Goal: Information Seeking & Learning: Learn about a topic

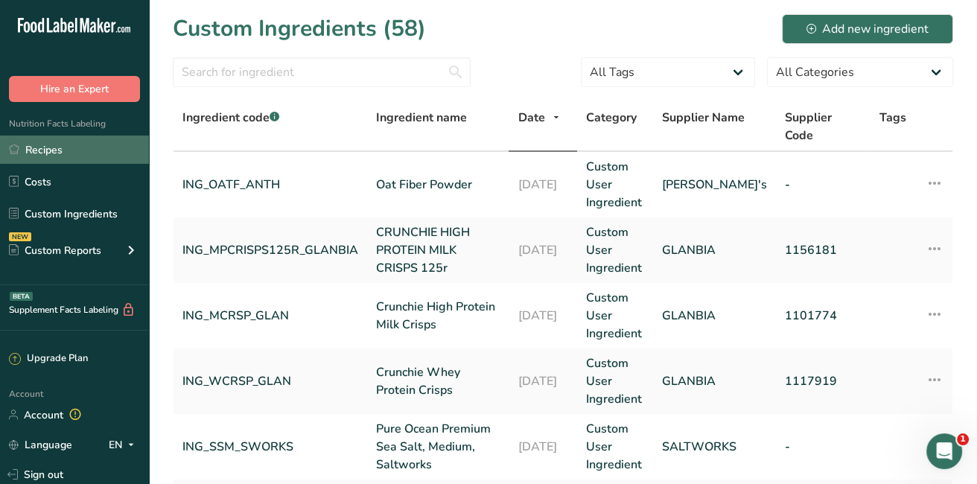
click at [36, 150] on link "Recipes" at bounding box center [74, 149] width 149 height 28
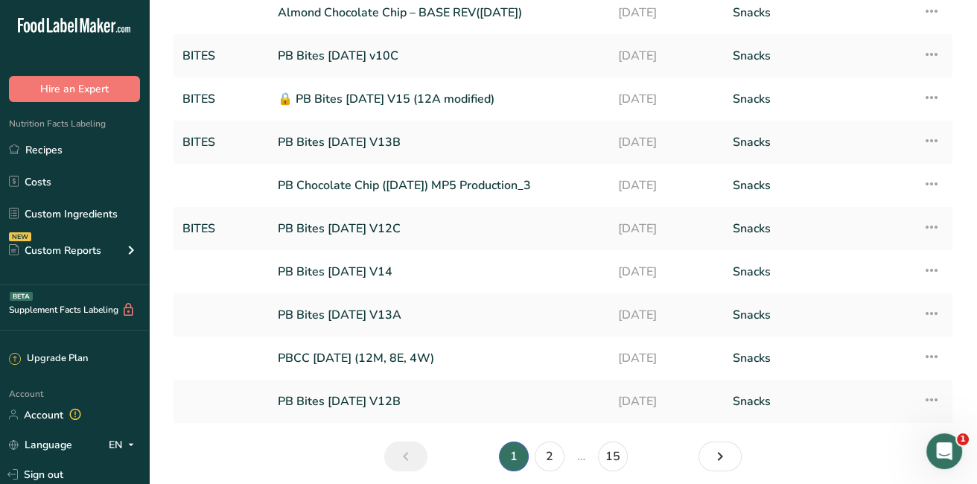
scroll to position [144, 0]
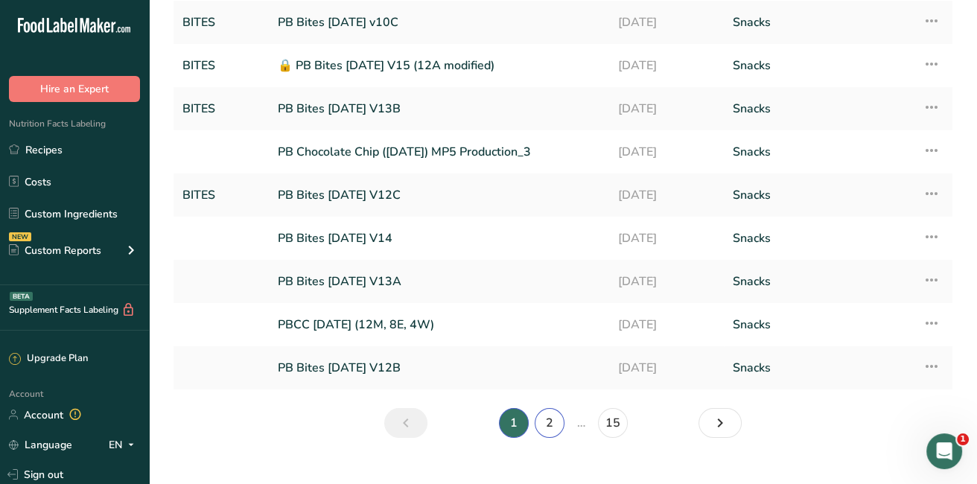
click at [544, 422] on link "2" at bounding box center [550, 423] width 30 height 30
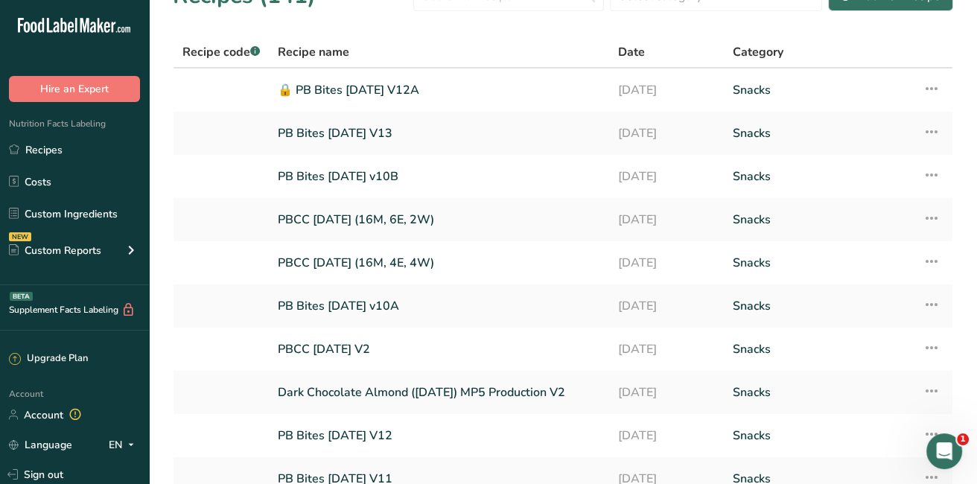
scroll to position [168, 0]
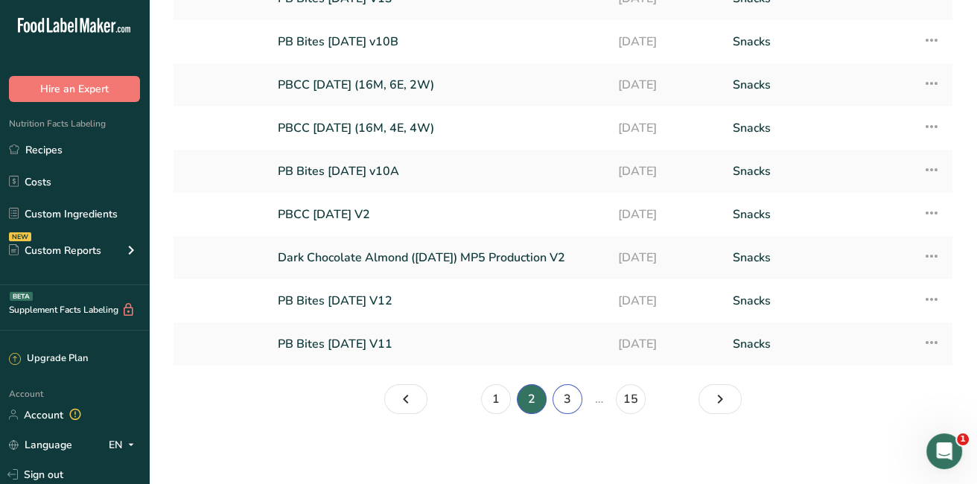
click at [559, 396] on link "3" at bounding box center [567, 399] width 30 height 30
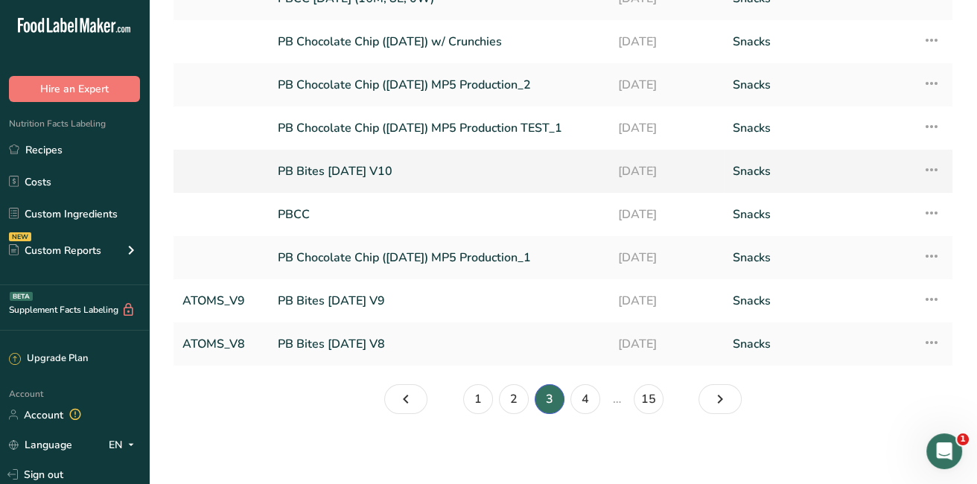
click at [351, 159] on link "PB Bites [DATE] V10" at bounding box center [439, 171] width 322 height 31
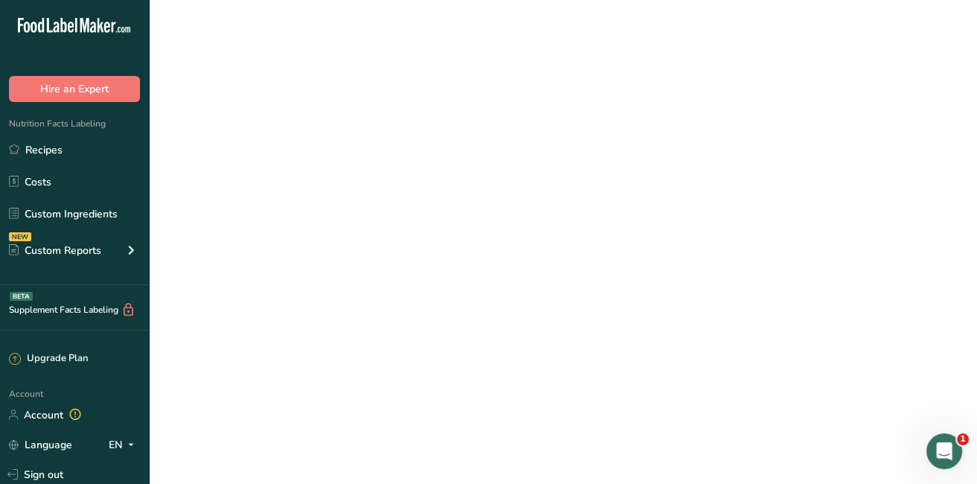
click at [351, 159] on link "PB Bites [DATE] V10" at bounding box center [439, 171] width 322 height 31
